Goal: Book appointment/travel/reservation

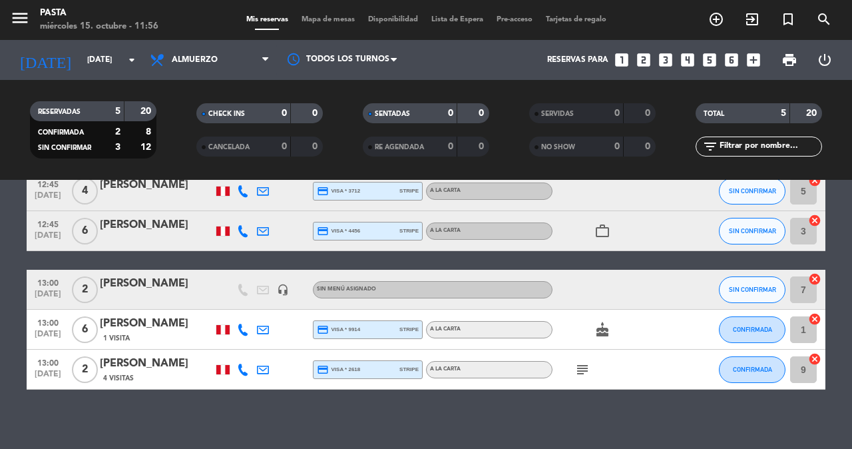
scroll to position [69, 0]
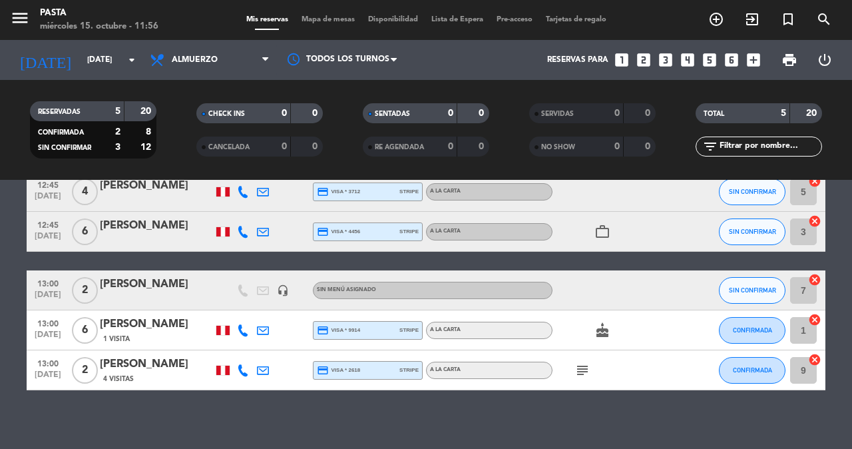
click at [586, 366] on icon "subject" at bounding box center [583, 370] width 16 height 16
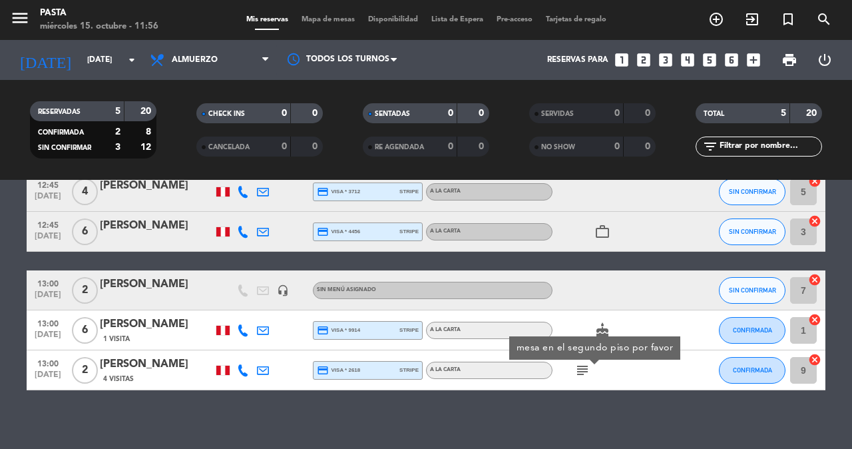
click at [624, 429] on div "No hay notas para este servicio. Haz clic para agregar una 12:45 [DATE] 4 [PERS…" at bounding box center [426, 314] width 852 height 269
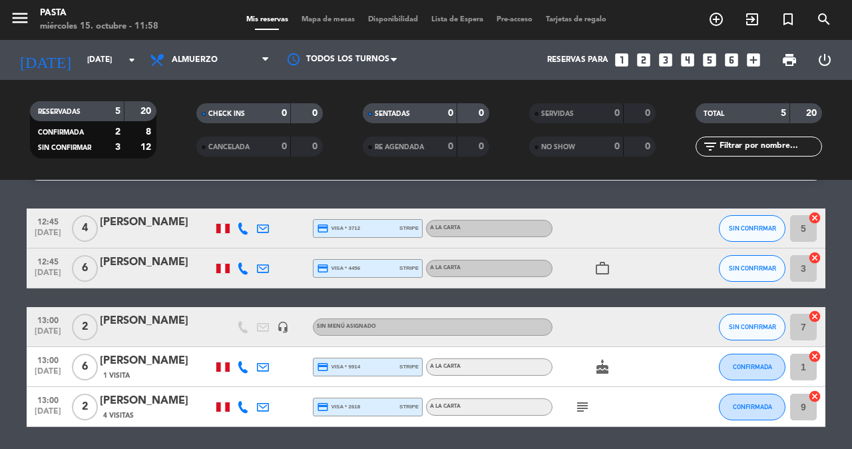
scroll to position [29, 0]
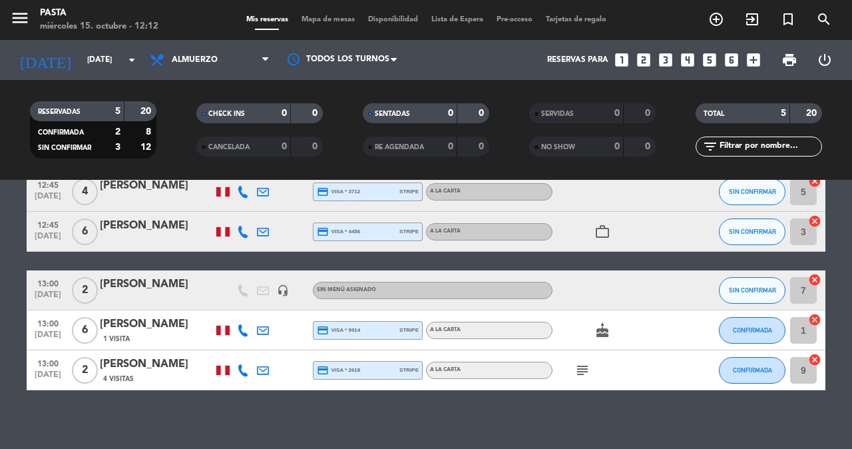
scroll to position [69, 0]
click at [246, 350] on div at bounding box center [243, 369] width 20 height 39
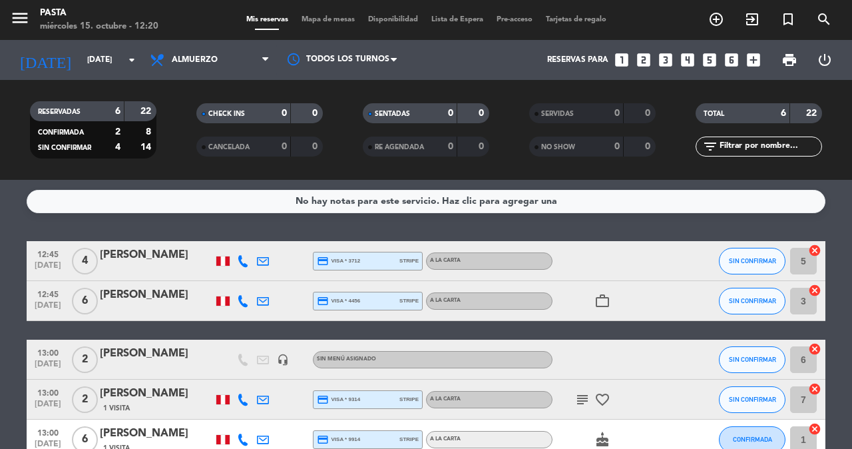
scroll to position [101, 0]
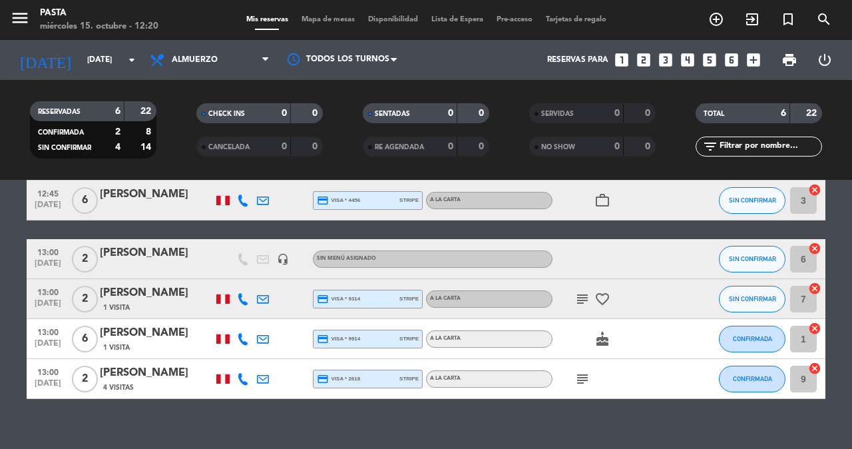
click at [577, 294] on icon "subject" at bounding box center [583, 299] width 16 height 16
click at [573, 378] on div "subject" at bounding box center [613, 378] width 120 height 39
click at [577, 373] on icon "subject" at bounding box center [583, 379] width 16 height 16
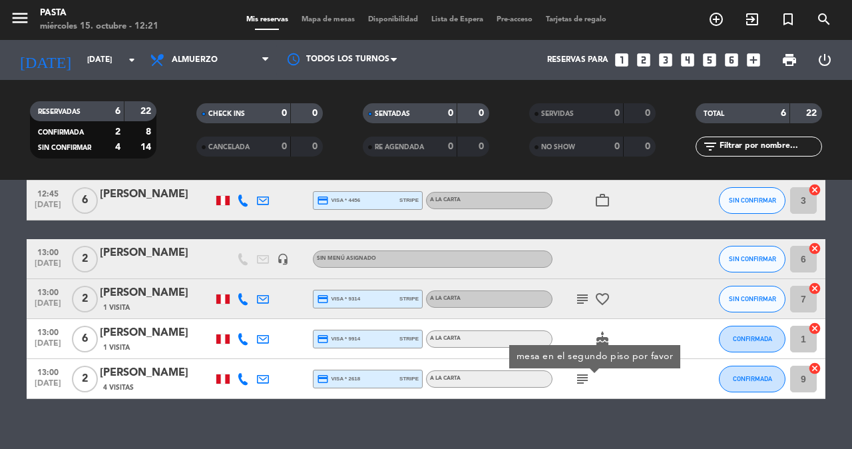
click at [566, 433] on div "No hay notas para este servicio. Haz clic para agregar una 12:45 [DATE] 4 [PERS…" at bounding box center [426, 314] width 852 height 269
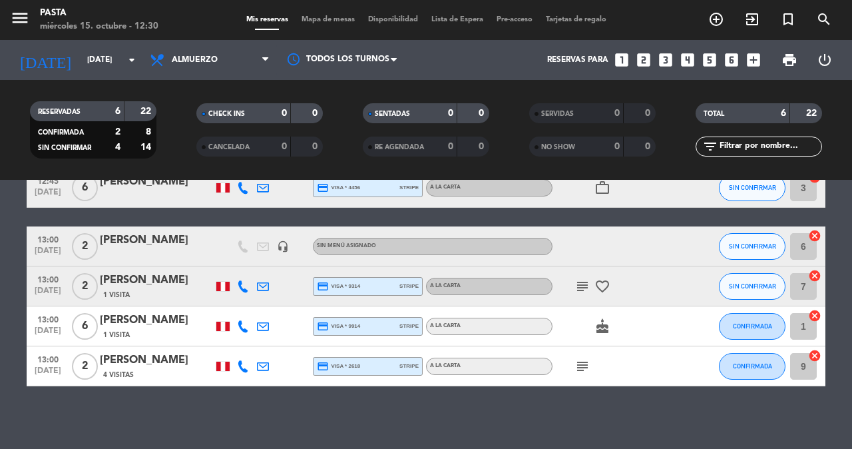
scroll to position [109, 0]
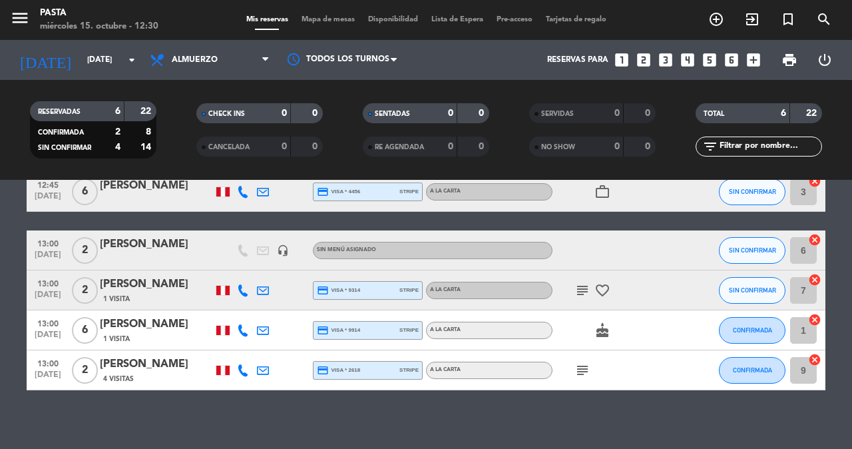
click at [141, 320] on div "[PERSON_NAME]" at bounding box center [156, 324] width 113 height 17
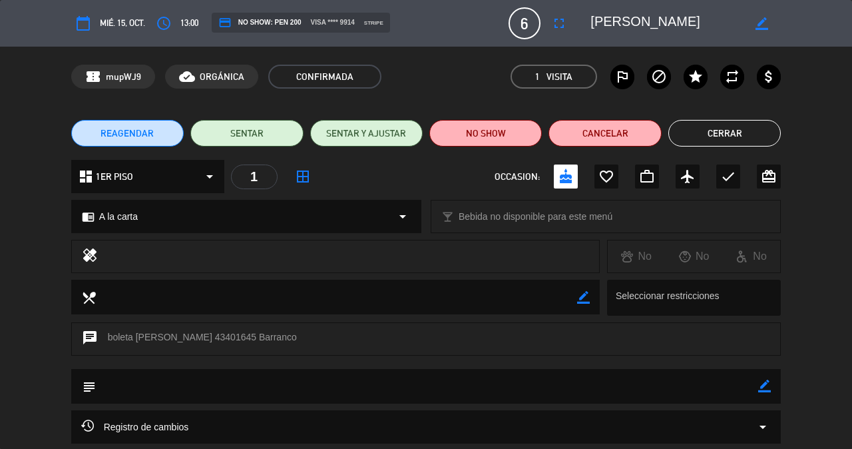
scroll to position [0, 0]
click at [709, 141] on button "Cerrar" at bounding box center [725, 133] width 113 height 27
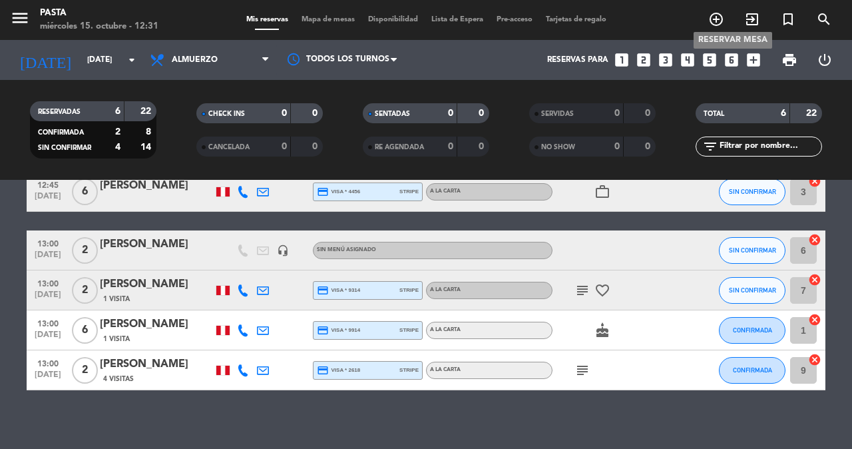
click at [724, 19] on icon "add_circle_outline" at bounding box center [716, 19] width 16 height 16
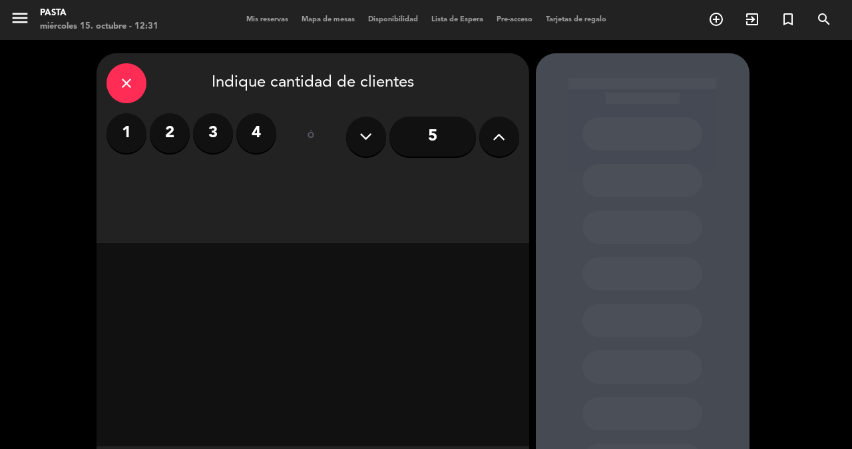
click at [493, 123] on button at bounding box center [499, 137] width 40 height 40
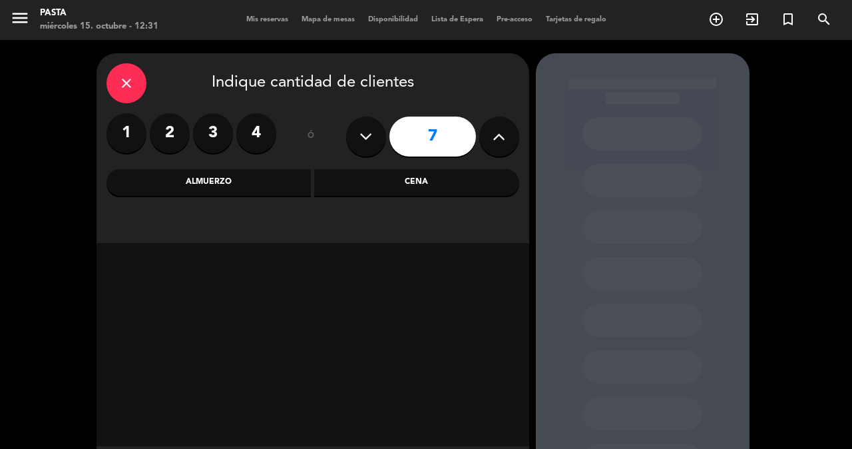
click at [358, 132] on button at bounding box center [366, 137] width 40 height 40
type input "6"
click at [220, 198] on div "close Indique cantidad de clientes 1 2 3 4 ó 6 Almuerzo Cena" at bounding box center [313, 148] width 433 height 190
click at [236, 189] on div "Almuerzo" at bounding box center [209, 182] width 205 height 27
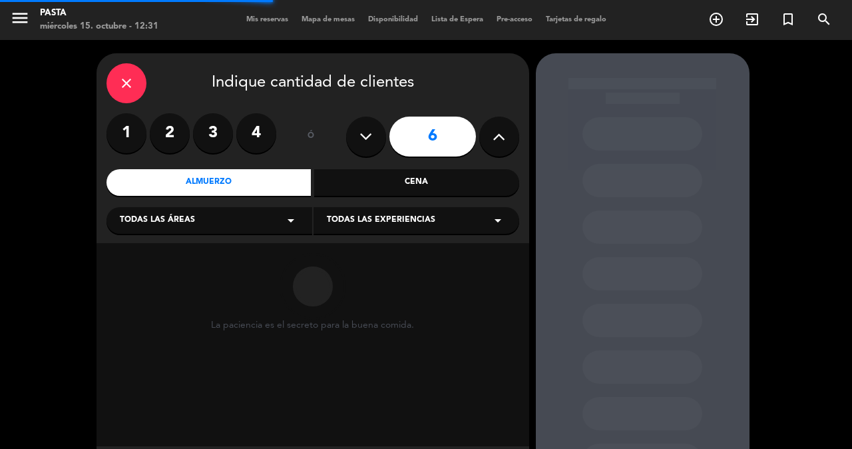
scroll to position [25, 0]
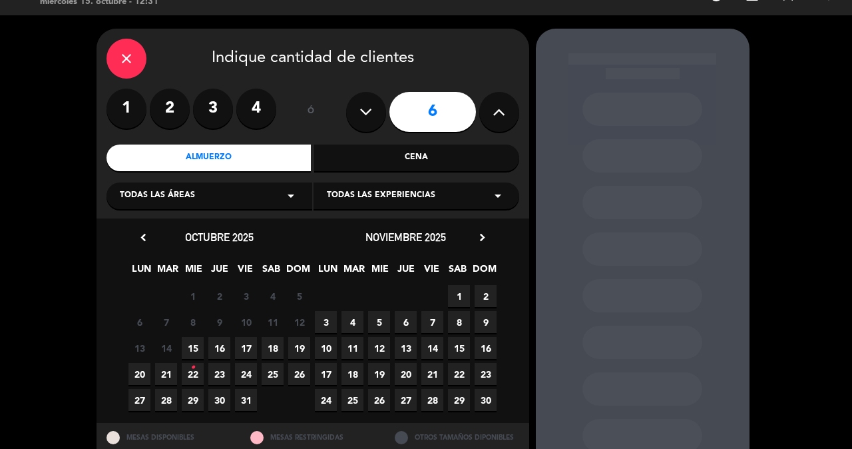
click at [194, 346] on span "15" at bounding box center [193, 348] width 22 height 22
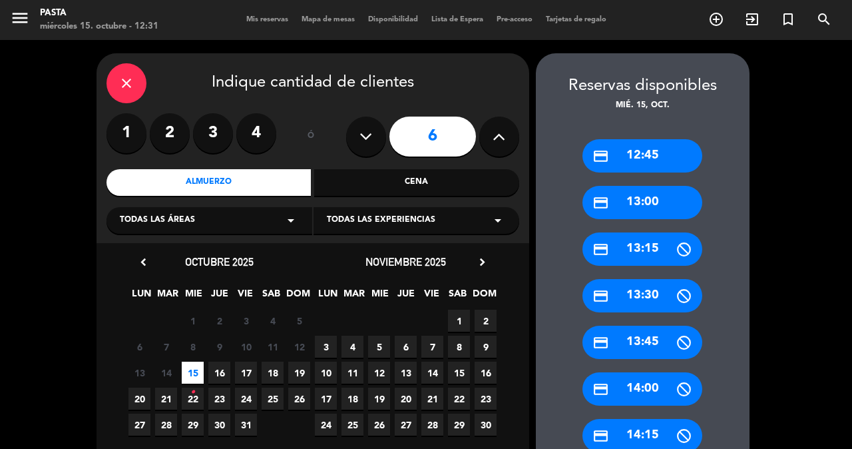
scroll to position [0, 0]
click at [133, 83] on div "close" at bounding box center [127, 83] width 40 height 40
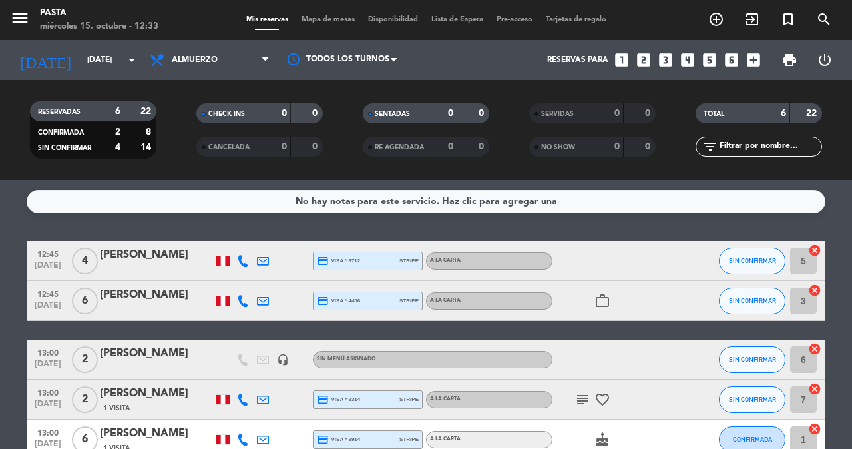
scroll to position [38, 0]
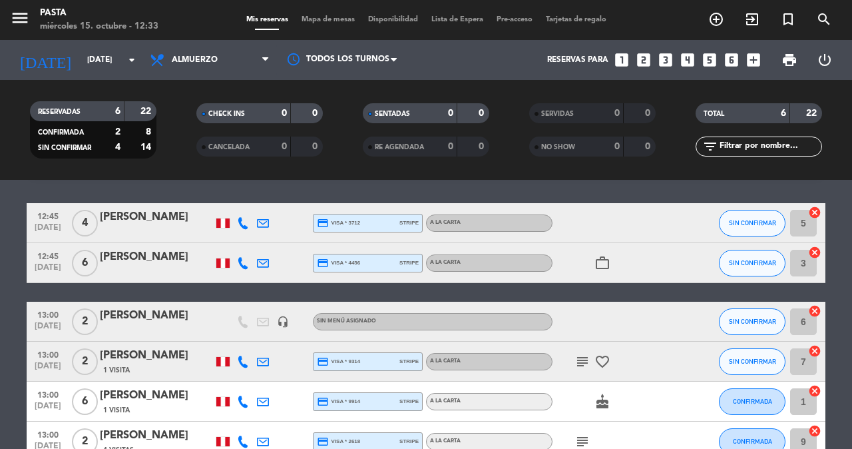
click at [578, 354] on icon "subject" at bounding box center [583, 362] width 16 height 16
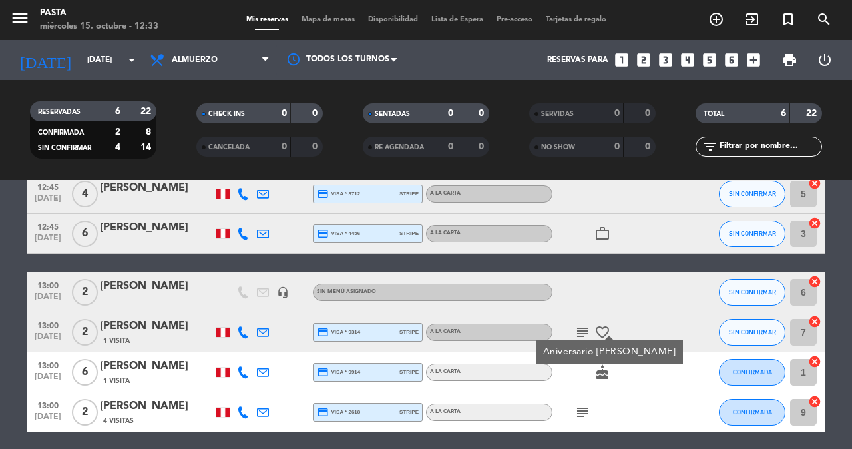
click at [581, 406] on icon "subject" at bounding box center [583, 412] width 16 height 16
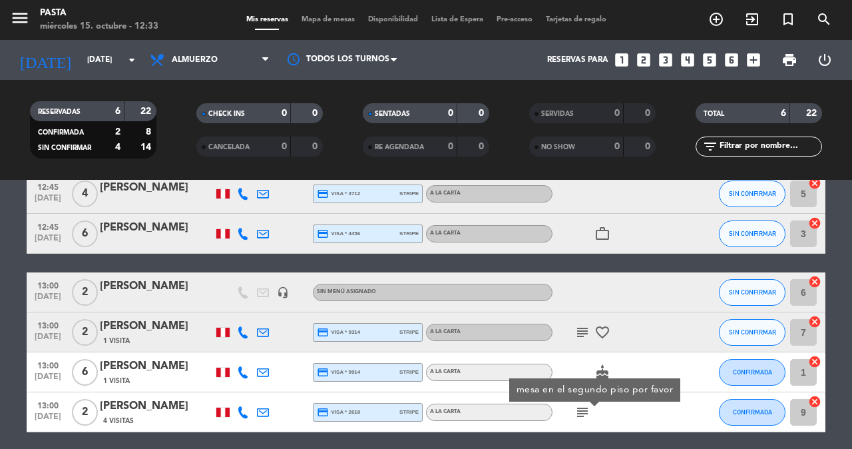
click at [575, 324] on icon "subject" at bounding box center [583, 332] width 16 height 16
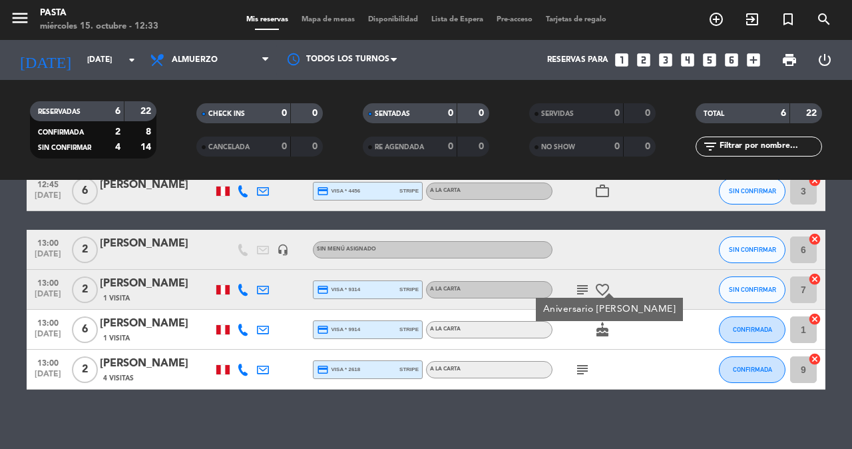
scroll to position [109, 0]
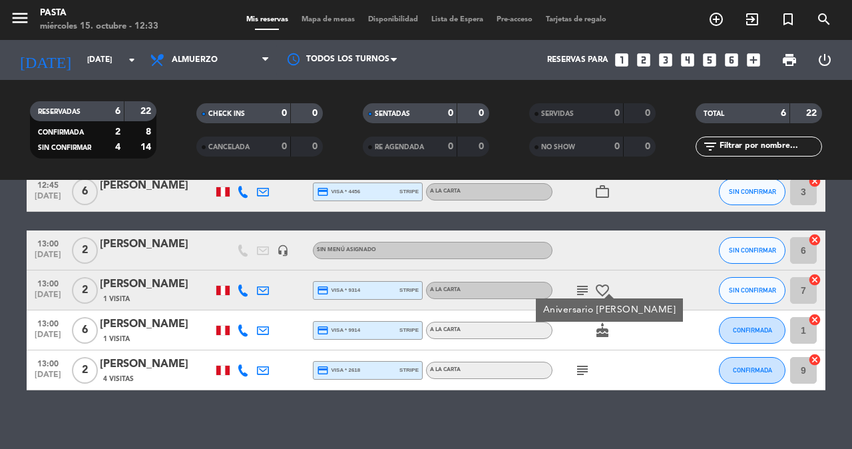
click at [577, 367] on icon "subject" at bounding box center [583, 370] width 16 height 16
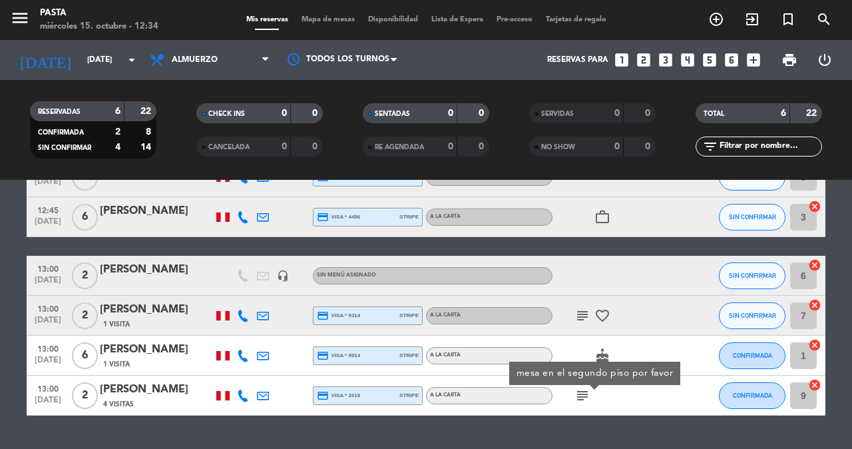
scroll to position [84, 0]
click at [210, 60] on span "Almuerzo" at bounding box center [209, 59] width 133 height 29
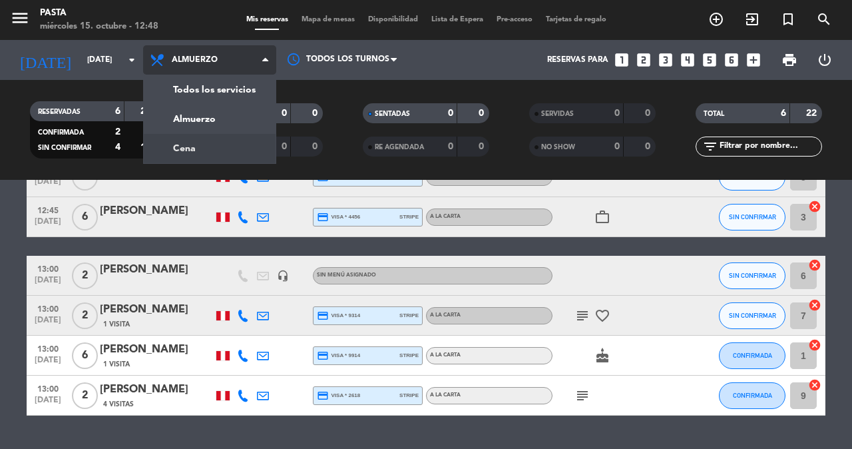
click at [213, 140] on div "menu Pasta [DATE] 15. octubre - 12:48 Mis reservas Mapa de mesas Disponibilidad…" at bounding box center [426, 90] width 852 height 180
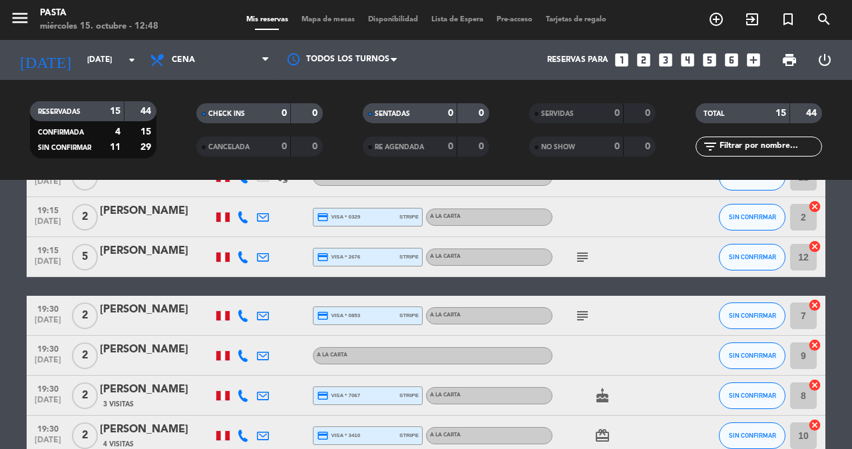
scroll to position [0, 0]
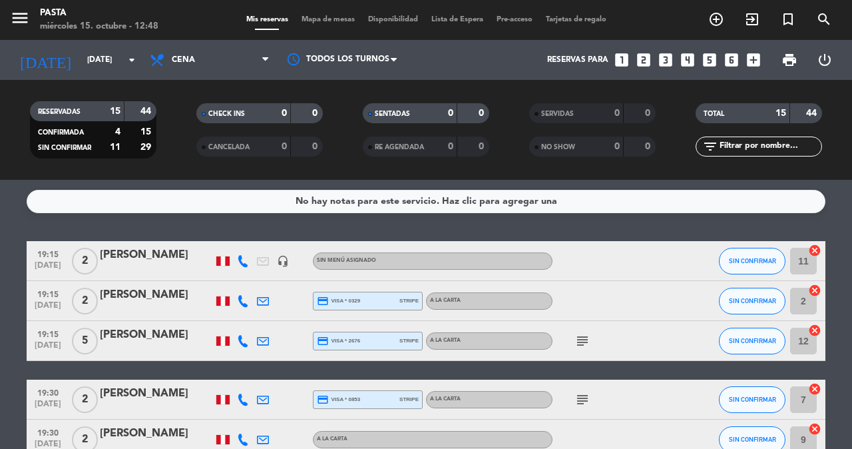
click at [245, 258] on icon at bounding box center [243, 261] width 12 height 12
click at [244, 299] on icon at bounding box center [243, 301] width 12 height 12
click at [240, 336] on icon at bounding box center [243, 341] width 12 height 12
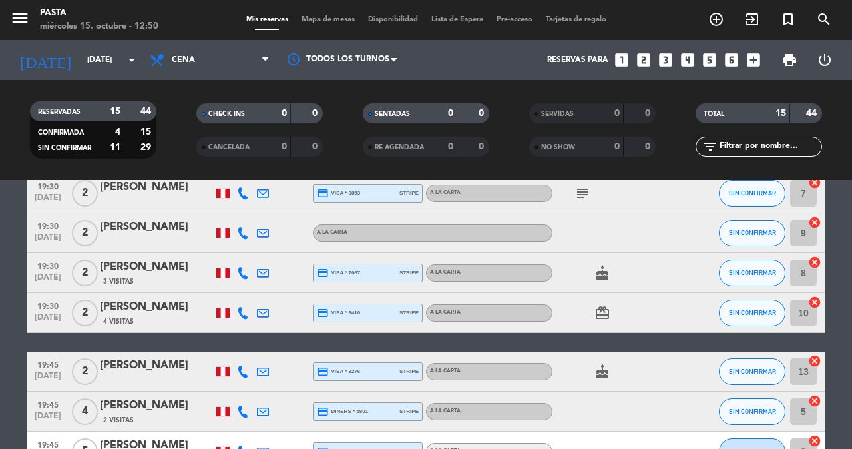
scroll to position [166, 0]
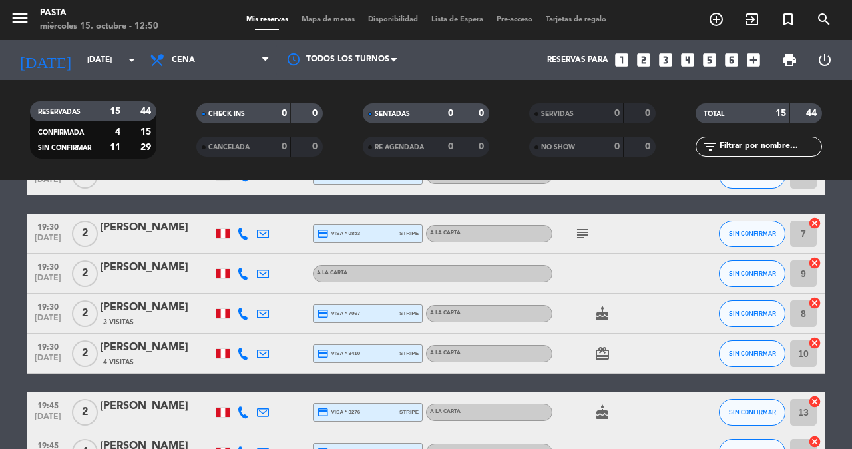
click at [241, 229] on icon at bounding box center [243, 234] width 12 height 12
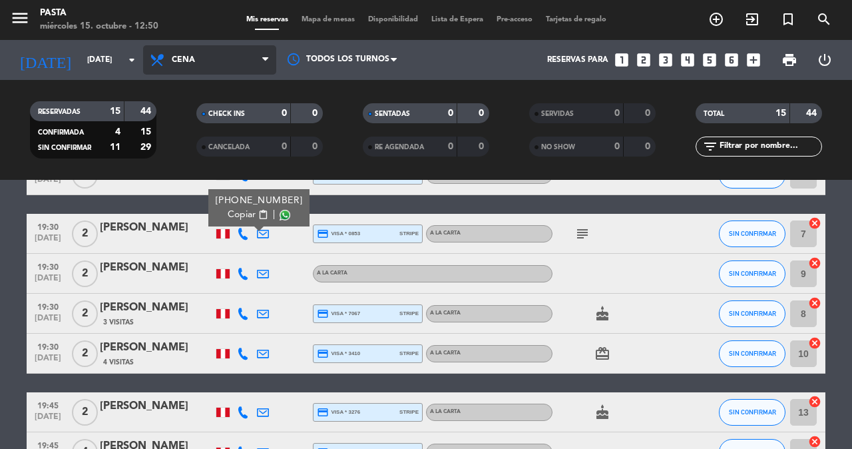
click at [199, 67] on span "Cena" at bounding box center [209, 59] width 133 height 29
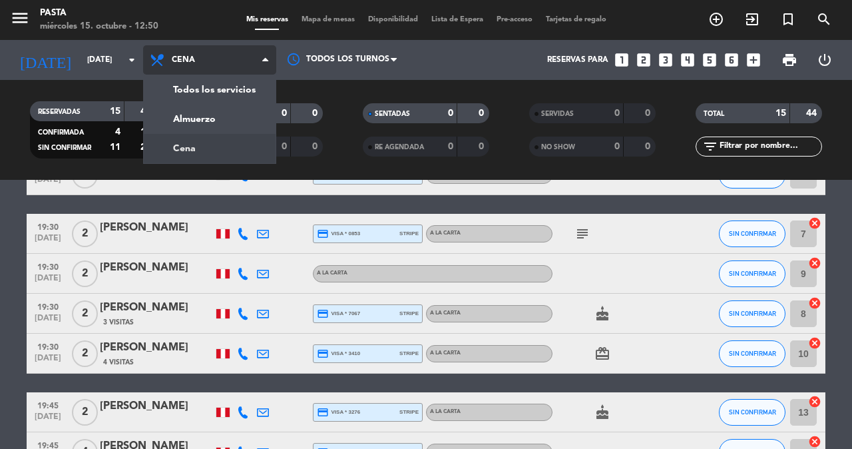
click at [179, 141] on div "menu Pasta [DATE] 15. octubre - 12:50 Mis reservas Mapa de mesas Disponibilidad…" at bounding box center [426, 90] width 852 height 180
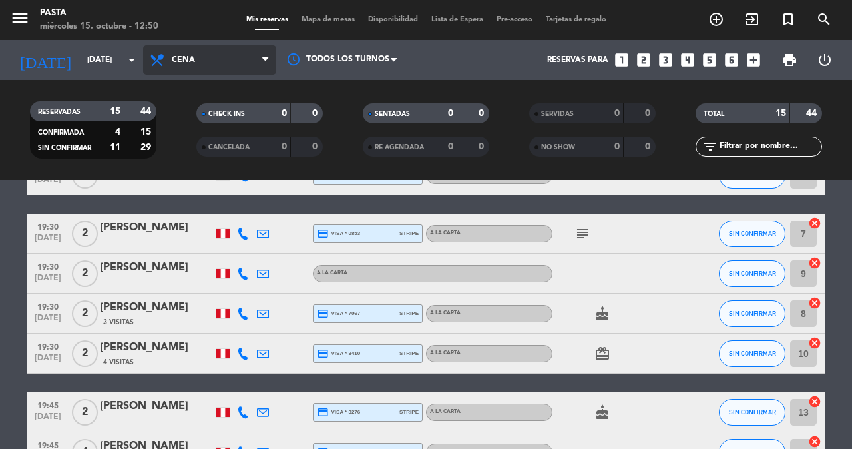
click at [198, 47] on span "Cena" at bounding box center [209, 59] width 133 height 29
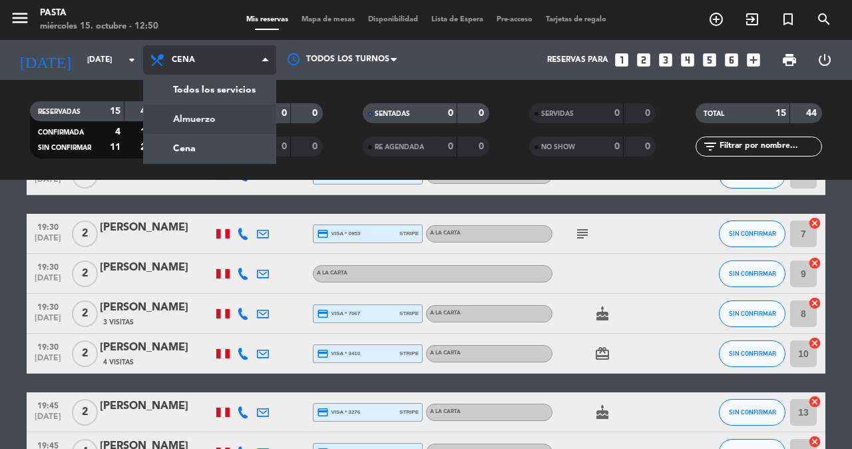
click at [190, 126] on div "menu Pasta [DATE] 15. octubre - 12:50 Mis reservas Mapa de mesas Disponibilidad…" at bounding box center [426, 90] width 852 height 180
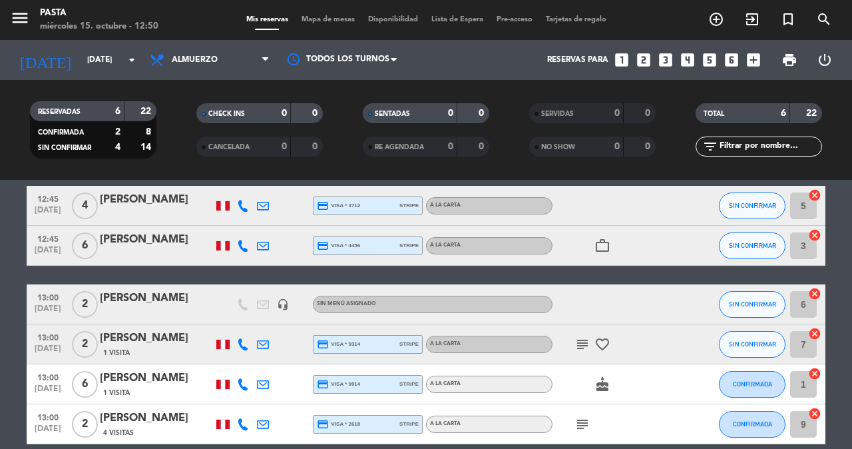
scroll to position [0, 0]
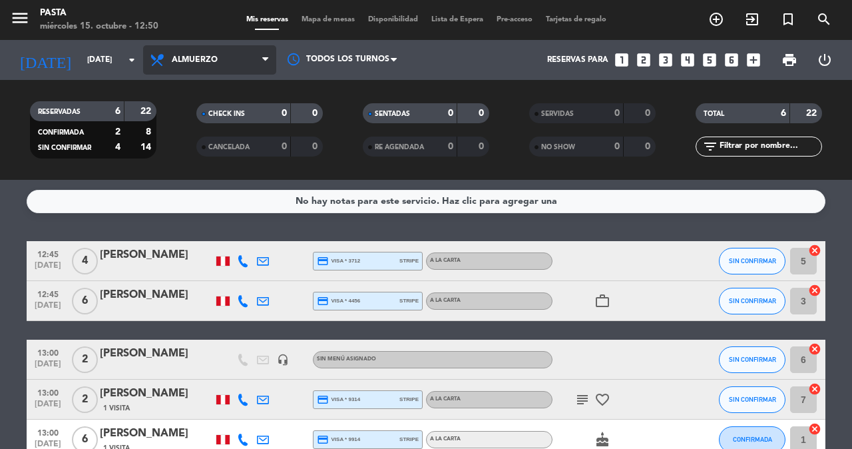
click at [166, 67] on span "Almuerzo" at bounding box center [209, 59] width 133 height 29
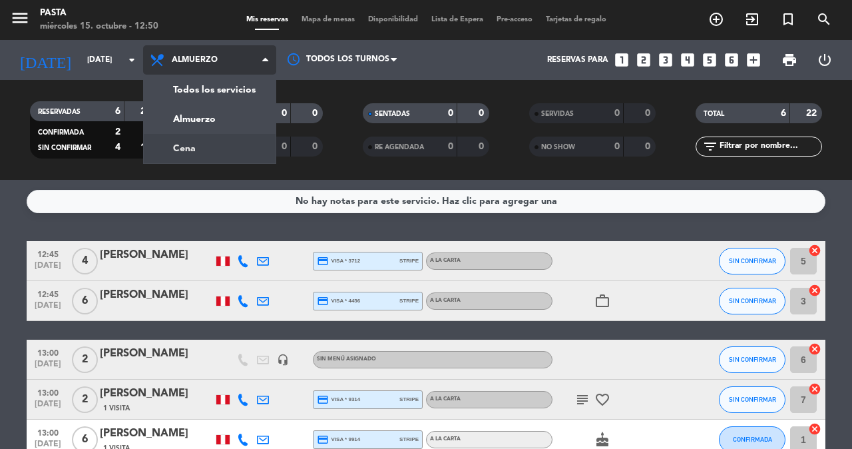
click at [168, 153] on div "menu Pasta [DATE] 15. octubre - 12:50 Mis reservas Mapa de mesas Disponibilidad…" at bounding box center [426, 90] width 852 height 180
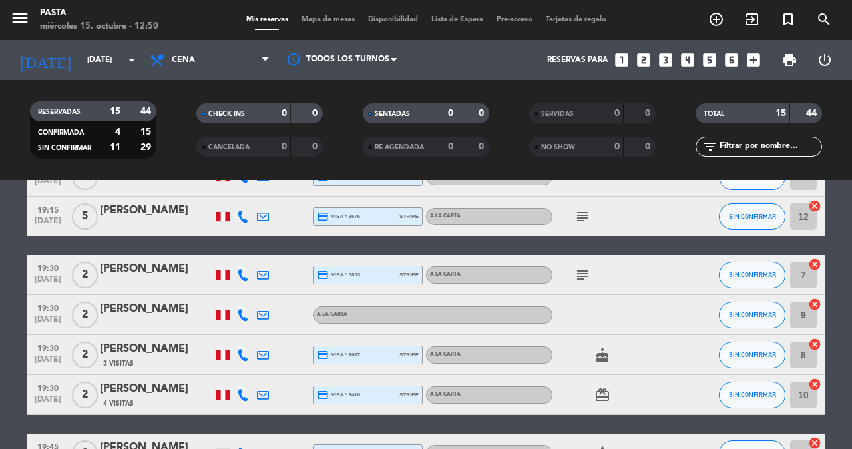
scroll to position [150, 0]
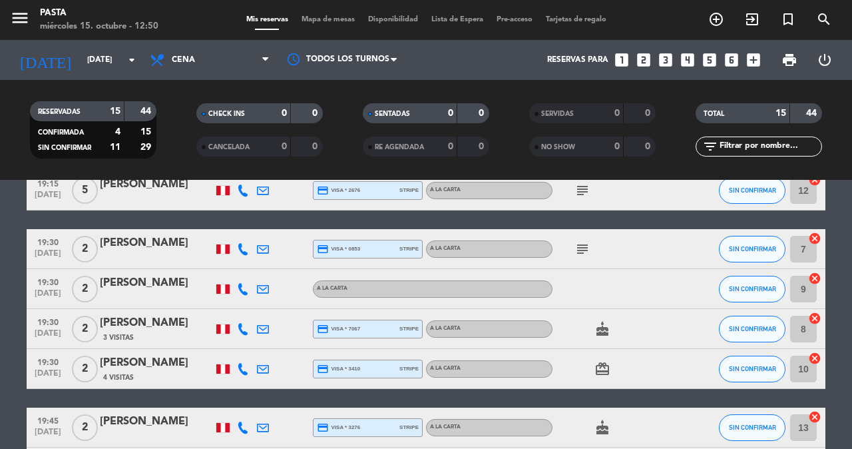
click at [177, 194] on div at bounding box center [156, 199] width 113 height 11
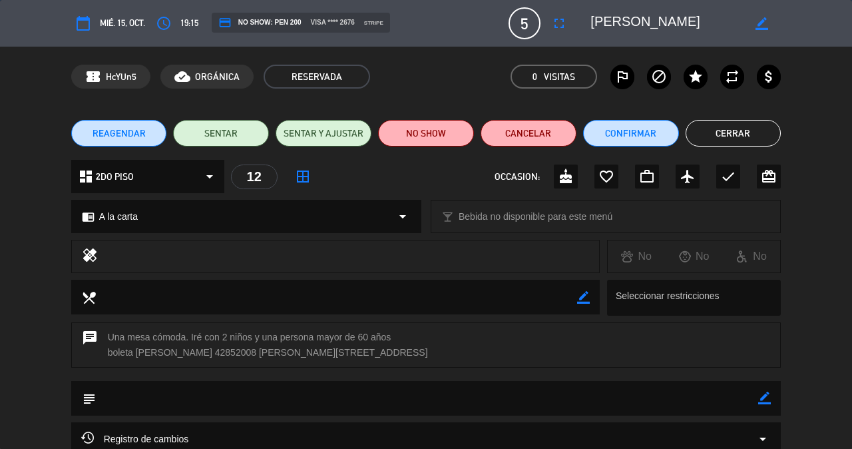
click at [749, 143] on button "Cerrar" at bounding box center [734, 133] width 96 height 27
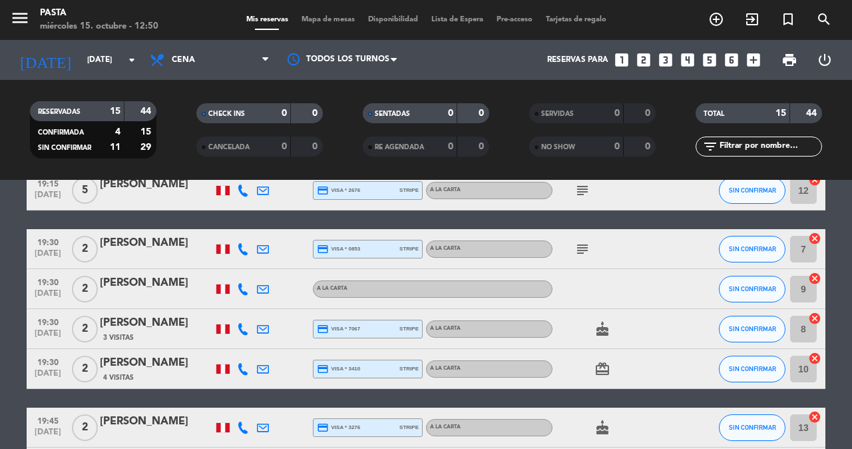
click at [240, 243] on icon at bounding box center [243, 249] width 12 height 12
click at [240, 283] on icon at bounding box center [243, 289] width 12 height 12
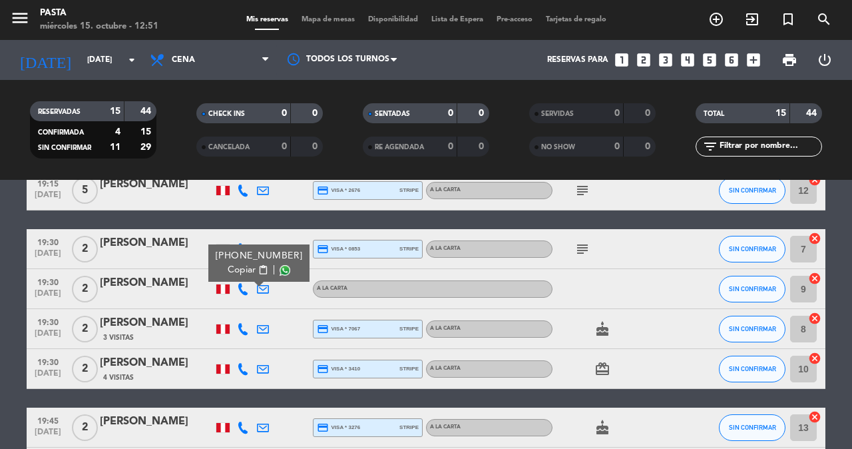
click at [244, 323] on icon at bounding box center [243, 329] width 12 height 12
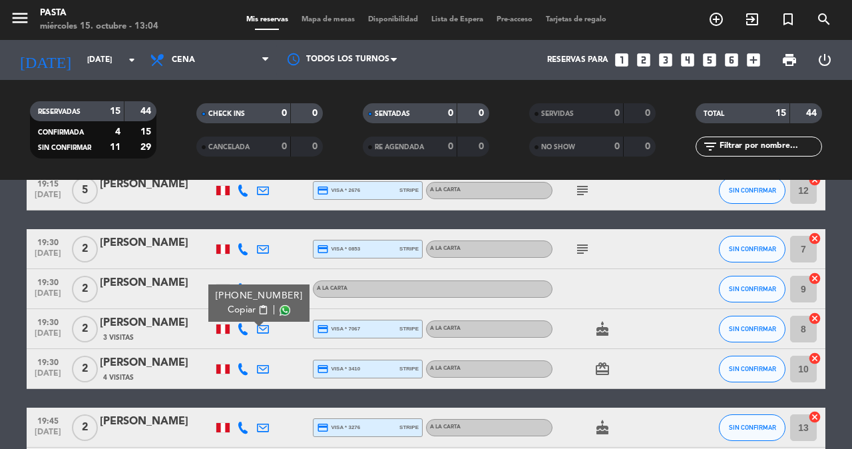
click at [244, 323] on icon at bounding box center [243, 329] width 12 height 12
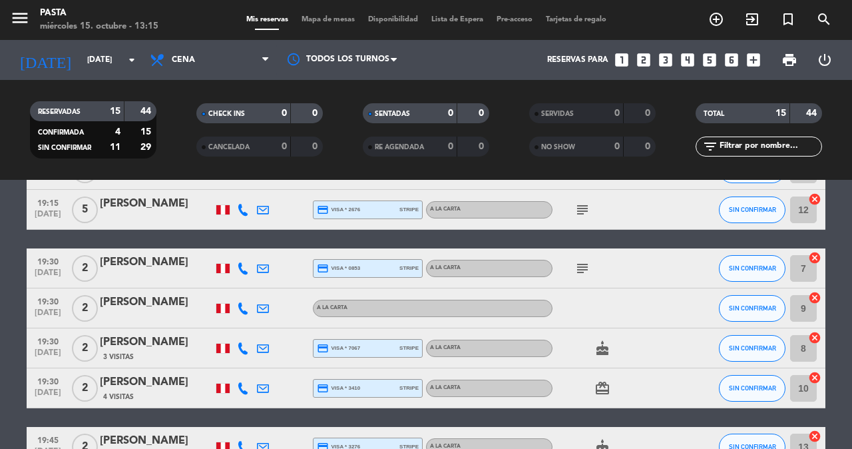
scroll to position [137, 0]
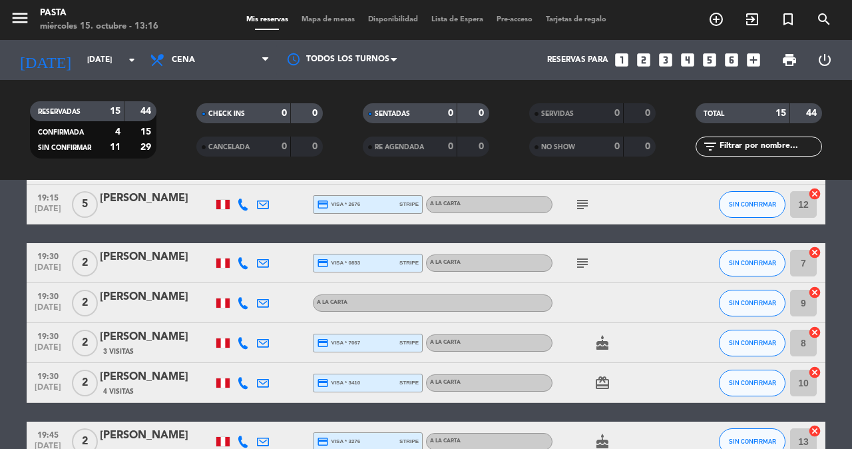
click at [245, 340] on div at bounding box center [243, 342] width 20 height 39
click at [245, 337] on icon at bounding box center [243, 343] width 12 height 12
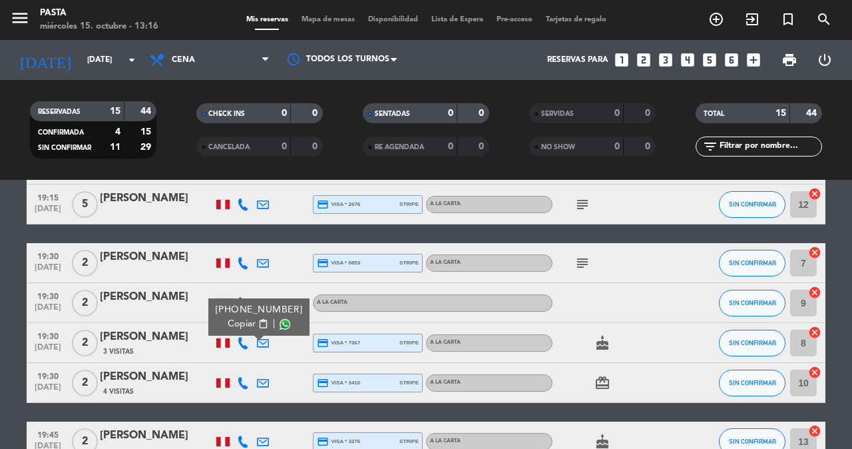
click at [243, 377] on icon at bounding box center [243, 383] width 12 height 12
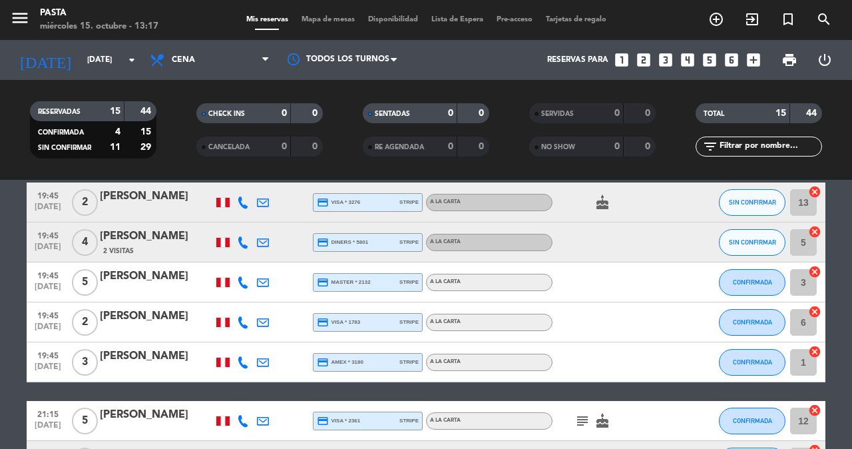
scroll to position [352, 0]
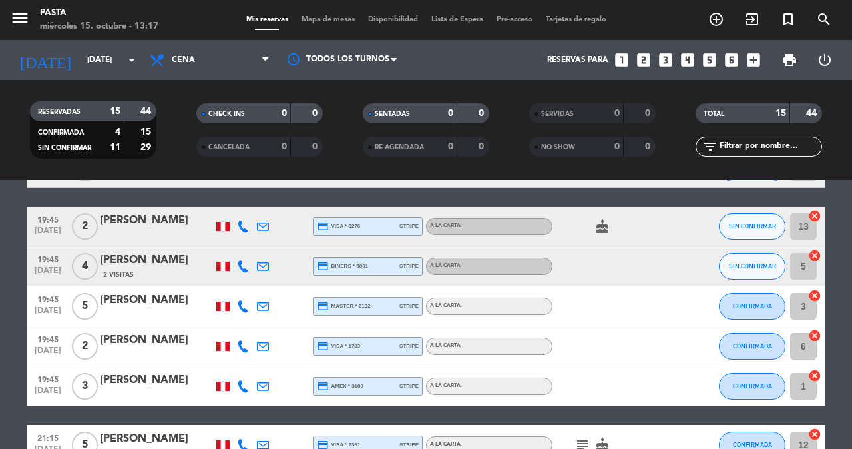
click at [240, 220] on icon at bounding box center [243, 226] width 12 height 12
click at [246, 260] on icon at bounding box center [243, 266] width 12 height 12
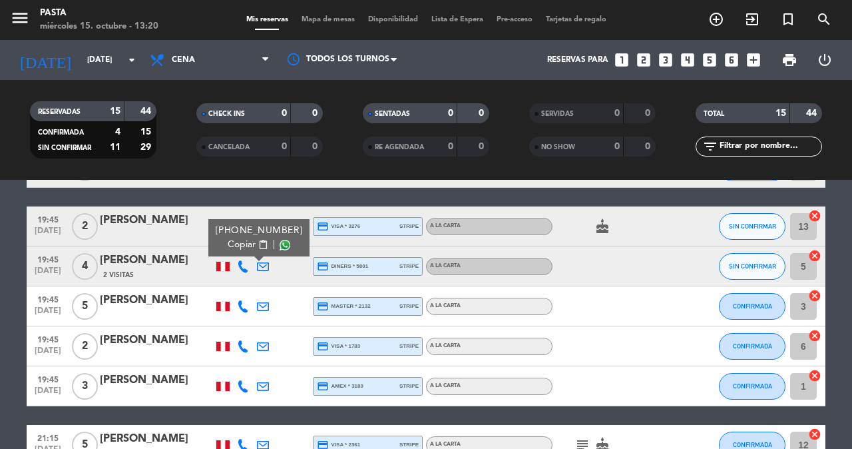
click at [246, 300] on icon at bounding box center [243, 306] width 12 height 12
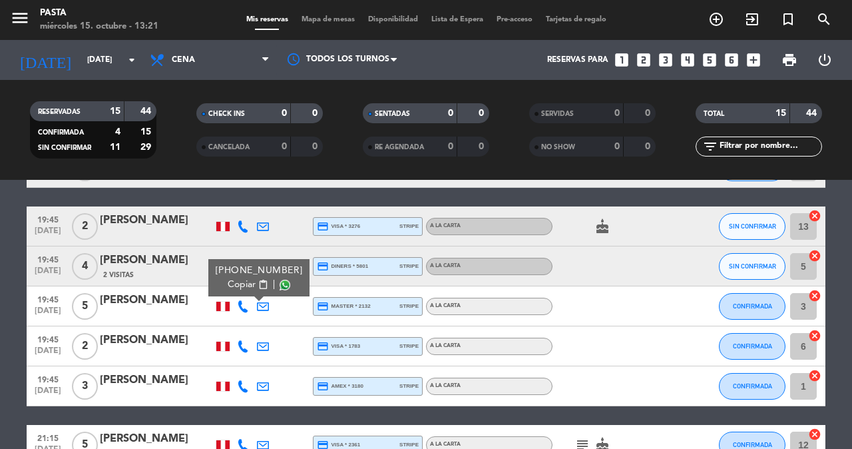
click at [243, 340] on icon at bounding box center [243, 346] width 12 height 12
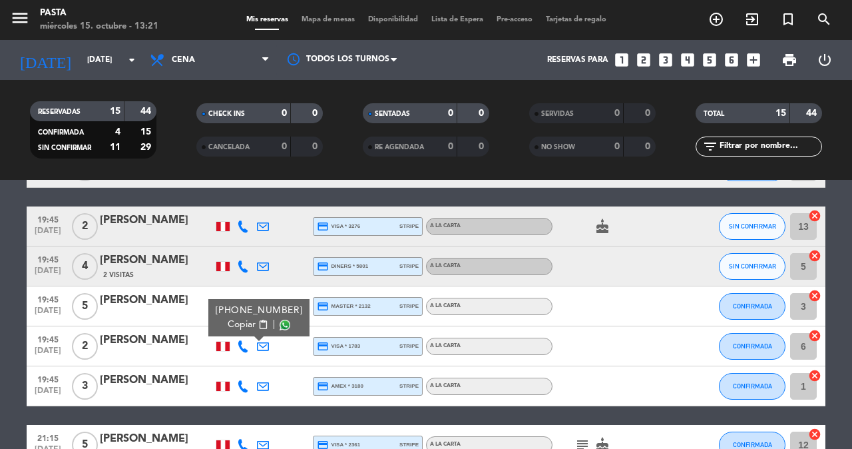
click at [242, 381] on div at bounding box center [243, 385] width 20 height 39
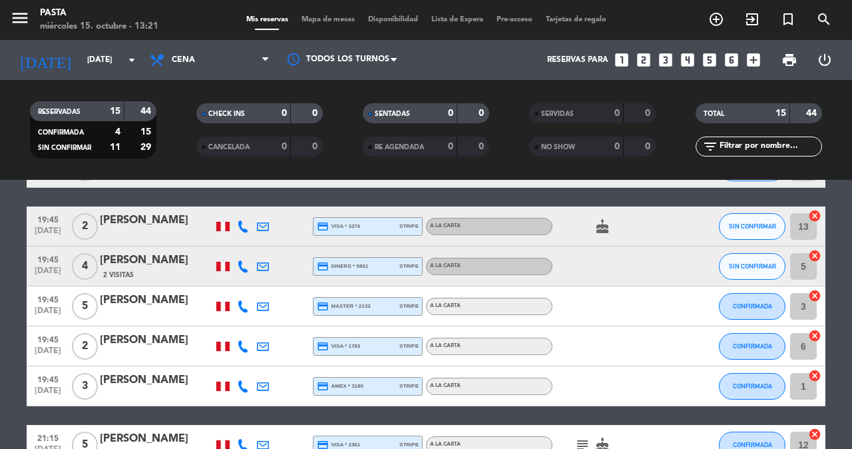
click at [240, 380] on icon at bounding box center [243, 386] width 12 height 12
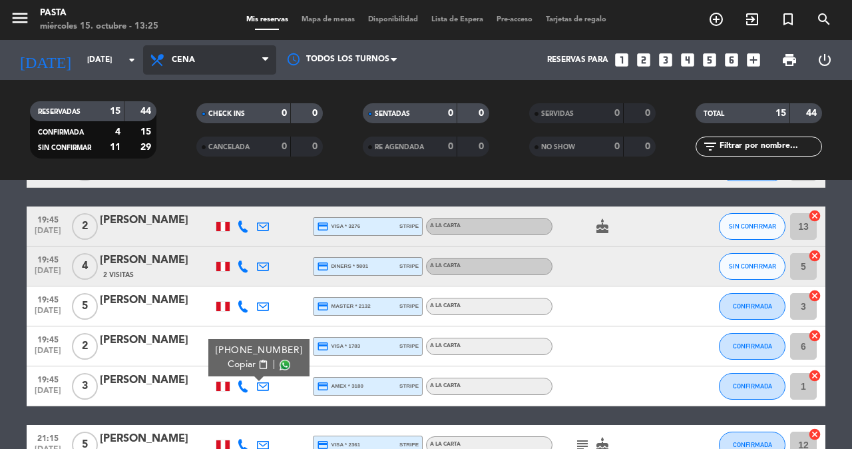
click at [179, 60] on span "Cena" at bounding box center [183, 59] width 23 height 9
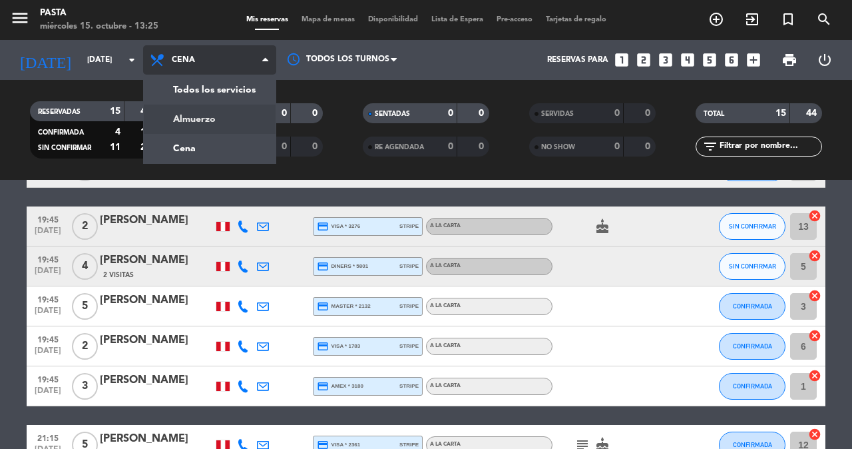
click at [188, 117] on div "menu Pasta [DATE] 15. octubre - 13:25 Mis reservas Mapa de mesas Disponibilidad…" at bounding box center [426, 90] width 852 height 180
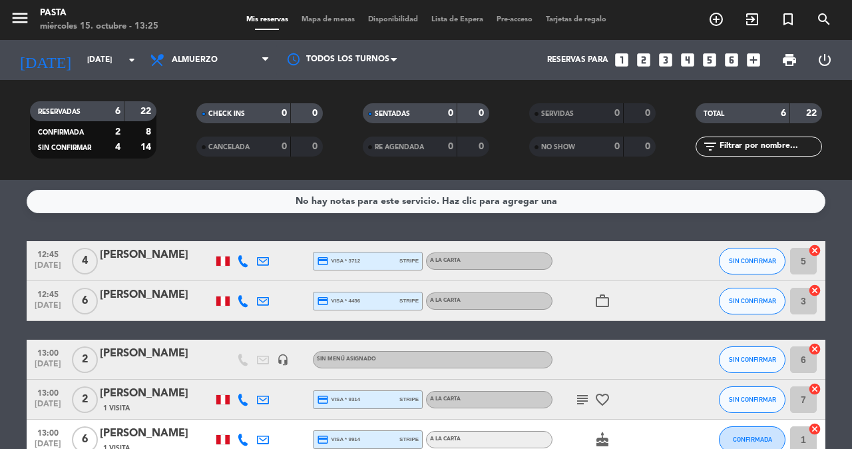
scroll to position [0, 0]
click at [723, 20] on icon "add_circle_outline" at bounding box center [716, 19] width 16 height 16
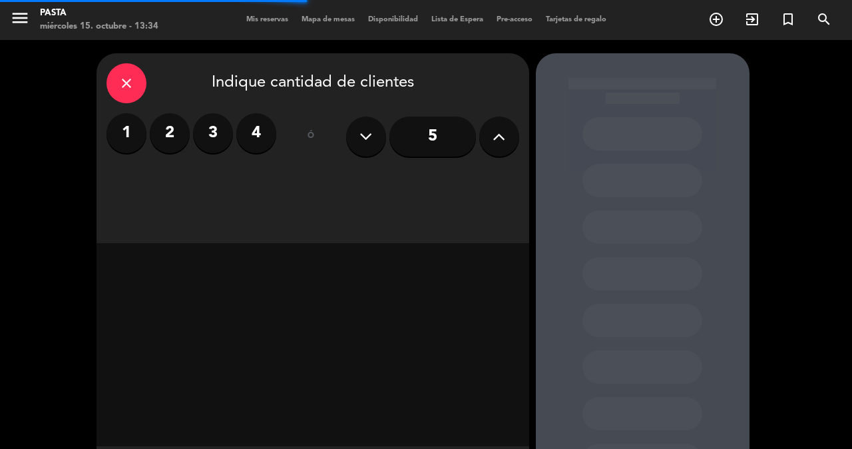
click at [175, 151] on label "2" at bounding box center [170, 133] width 40 height 40
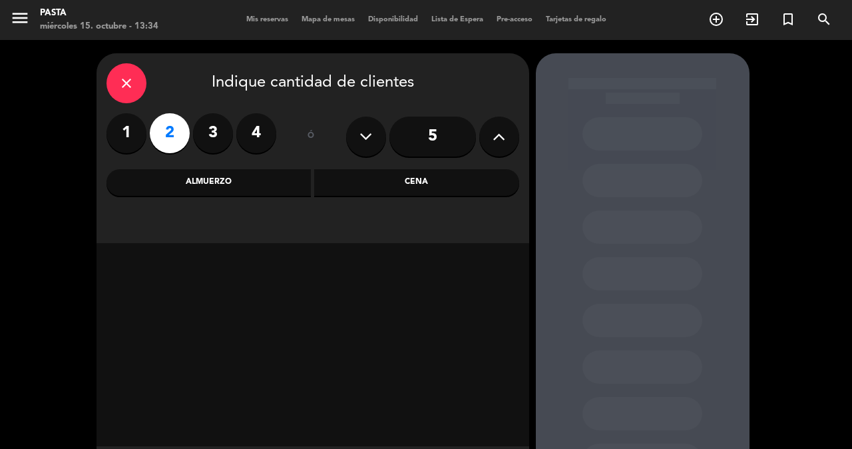
click at [382, 198] on div "close Indique cantidad de clientes 1 2 3 4 ó 5 Almuerzo Cena" at bounding box center [313, 148] width 433 height 190
click at [380, 195] on div "close Indique cantidad de clientes 1 2 3 4 ó 5 Almuerzo Cena" at bounding box center [313, 148] width 433 height 190
click at [369, 186] on div "Cena" at bounding box center [416, 182] width 205 height 27
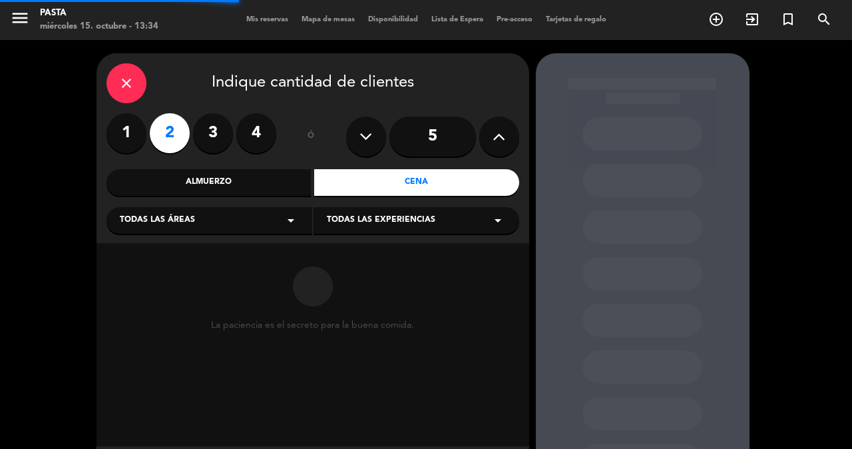
scroll to position [52, 0]
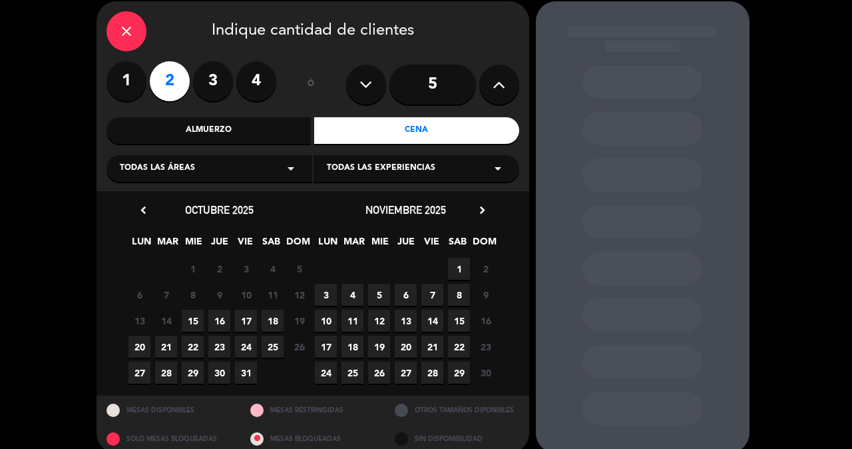
click at [188, 326] on span "15" at bounding box center [193, 321] width 22 height 22
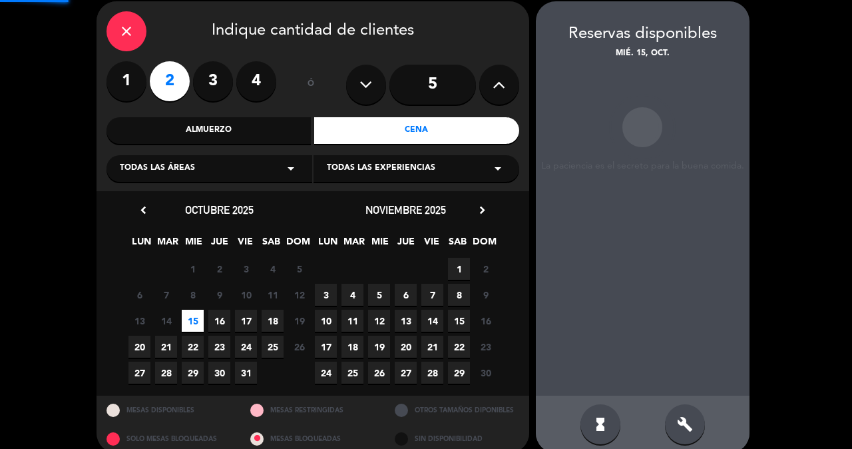
scroll to position [53, 0]
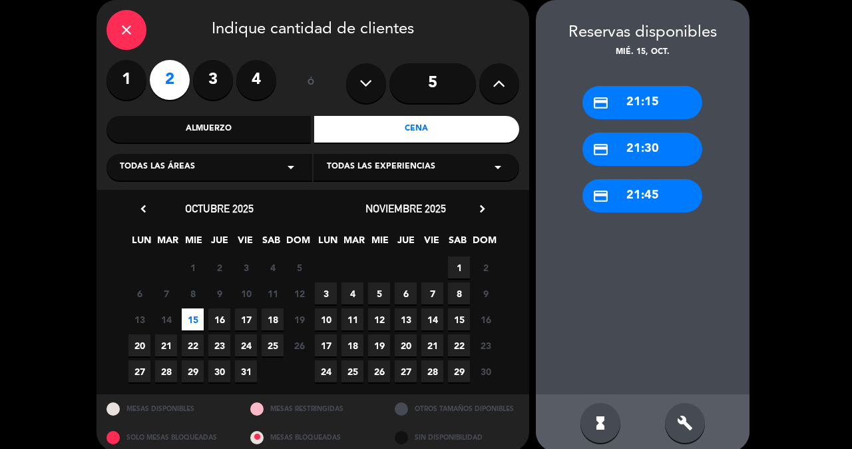
click at [129, 31] on icon "close" at bounding box center [127, 30] width 16 height 16
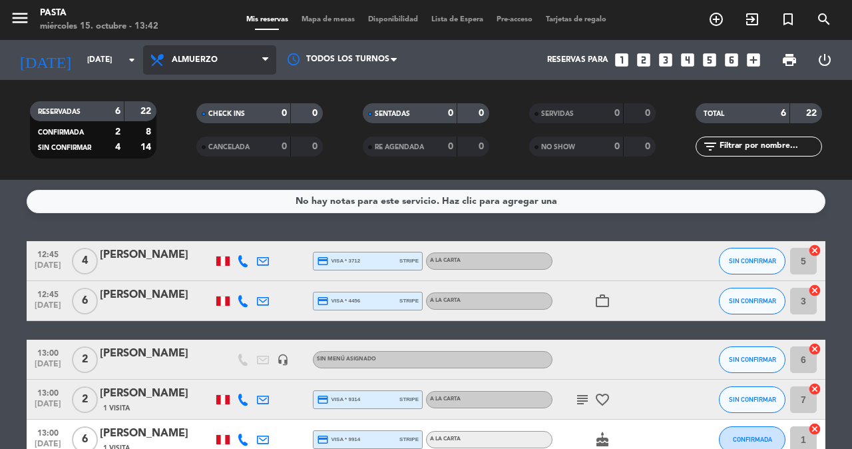
click at [203, 57] on span "Almuerzo" at bounding box center [195, 59] width 46 height 9
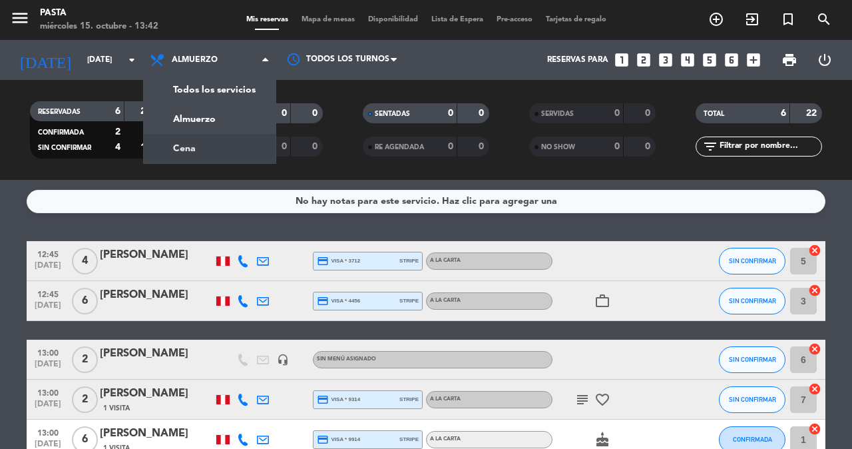
click at [186, 194] on div "No hay notas para este servicio. Haz clic para agregar una" at bounding box center [426, 201] width 799 height 23
